Goal: Transaction & Acquisition: Purchase product/service

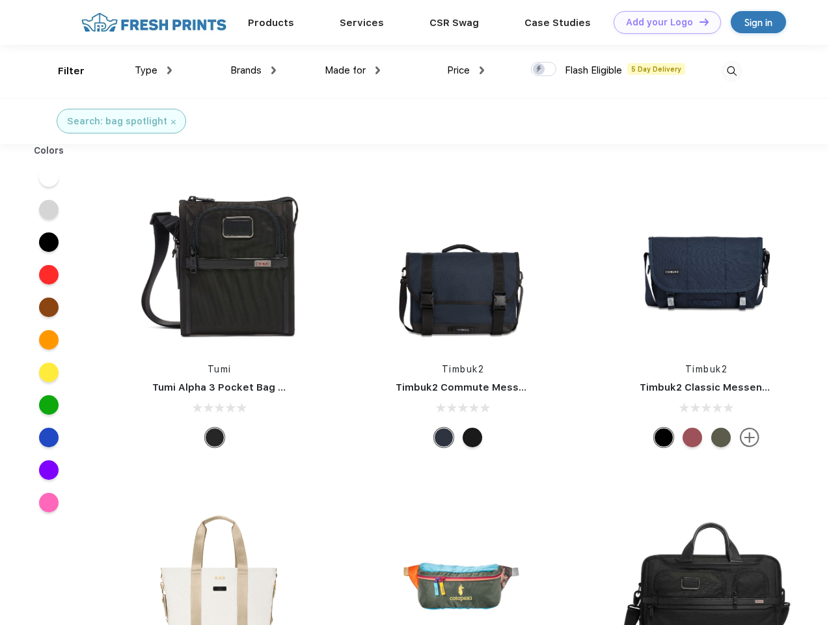
click at [663, 22] on link "Add your Logo Design Tool" at bounding box center [667, 22] width 107 height 23
click at [0, 0] on div "Design Tool" at bounding box center [0, 0] width 0 height 0
click at [699, 21] on link "Add your Logo Design Tool" at bounding box center [667, 22] width 107 height 23
click at [63, 71] on div "Filter" at bounding box center [71, 71] width 27 height 15
click at [154, 70] on span "Type" at bounding box center [146, 70] width 23 height 12
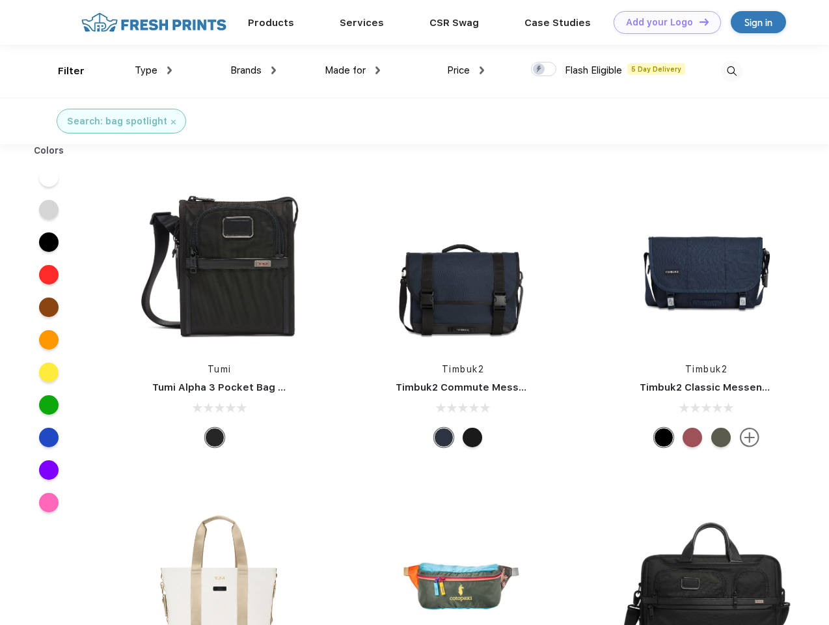
click at [253, 70] on span "Brands" at bounding box center [245, 70] width 31 height 12
click at [353, 70] on span "Made for" at bounding box center [345, 70] width 41 height 12
click at [466, 70] on span "Price" at bounding box center [458, 70] width 23 height 12
click at [544, 70] on div at bounding box center [543, 69] width 25 height 14
click at [540, 70] on input "checkbox" at bounding box center [535, 65] width 8 height 8
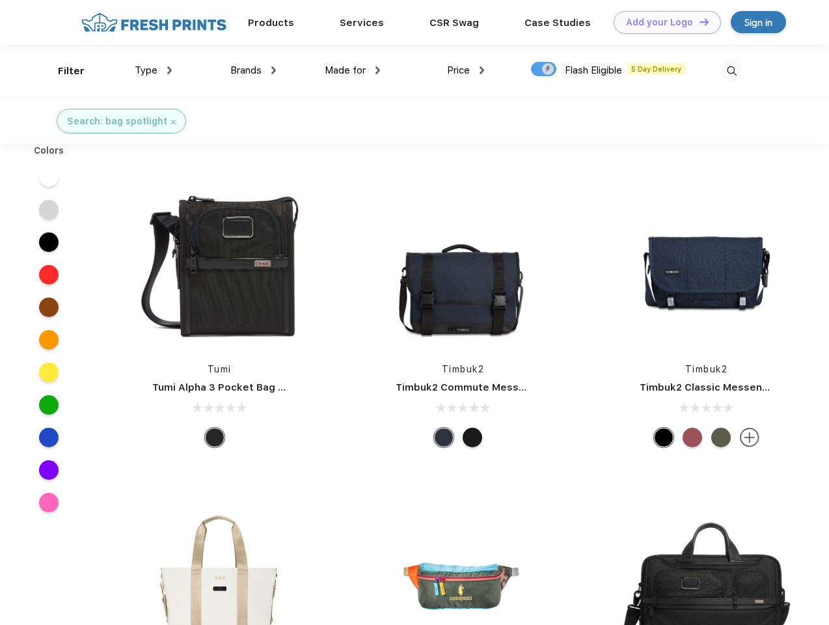
click at [732, 71] on img at bounding box center [731, 71] width 21 height 21
